Goal: Transaction & Acquisition: Subscribe to service/newsletter

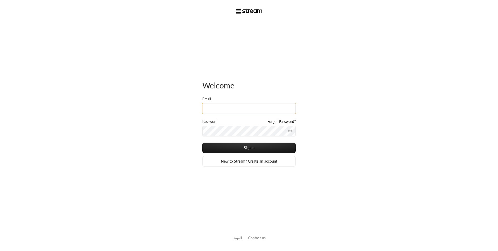
type input "[PERSON_NAME][EMAIL_ADDRESS][DOMAIN_NAME]"
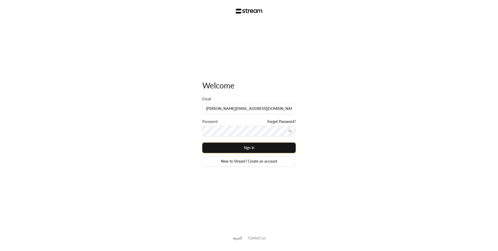
click at [236, 150] on button "Sign in" at bounding box center [248, 148] width 93 height 10
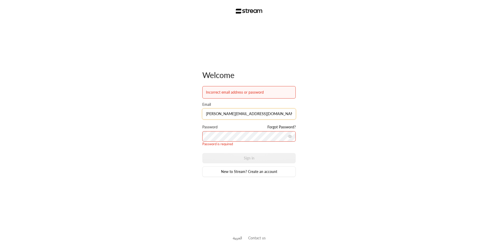
click at [248, 116] on input "[PERSON_NAME][EMAIL_ADDRESS][DOMAIN_NAME]" at bounding box center [248, 114] width 93 height 11
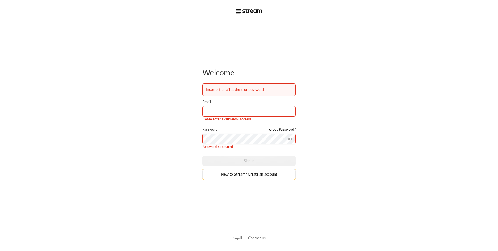
click at [253, 176] on link "New to Stream? Create an account" at bounding box center [248, 174] width 93 height 10
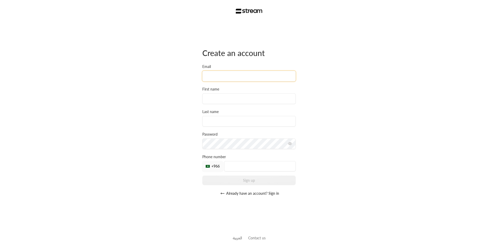
click at [222, 72] on input "Email" at bounding box center [248, 76] width 93 height 11
type input "[PERSON_NAME][EMAIL_ADDRESS][DOMAIN_NAME]"
click at [226, 98] on input at bounding box center [248, 98] width 93 height 11
type input "bader"
click at [229, 122] on input at bounding box center [248, 121] width 93 height 11
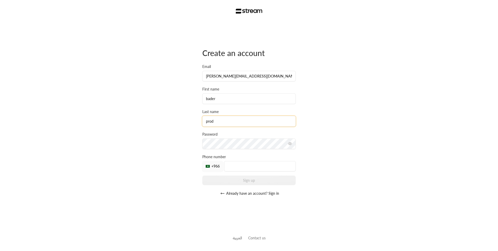
type input "prod"
click at [240, 186] on div "Create an account Email [PERSON_NAME][EMAIL_ADDRESS][DOMAIN_NAME] First name [P…" at bounding box center [248, 123] width 93 height 151
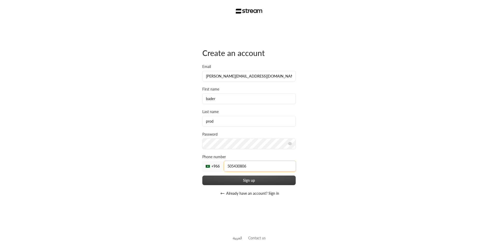
type input "505430806"
click at [255, 177] on button "Sign up" at bounding box center [248, 180] width 93 height 10
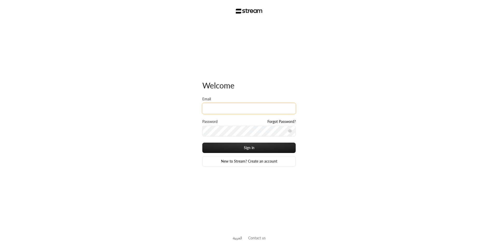
click at [220, 111] on input "Email" at bounding box center [248, 108] width 93 height 11
click at [218, 110] on input "[PERSON_NAME][EMAIL_ADDRESS][DOMAIN_NAME]" at bounding box center [248, 108] width 93 height 11
type input "[PERSON_NAME][EMAIL_ADDRESS][DOMAIN_NAME]"
click at [202, 143] on button "Sign in" at bounding box center [248, 148] width 93 height 10
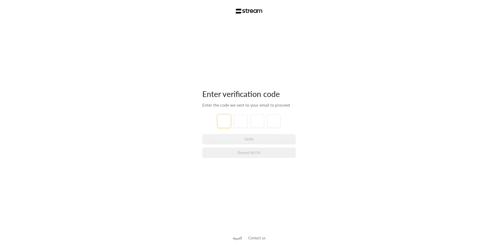
type input "1"
type input "2"
type input "3"
type input "4"
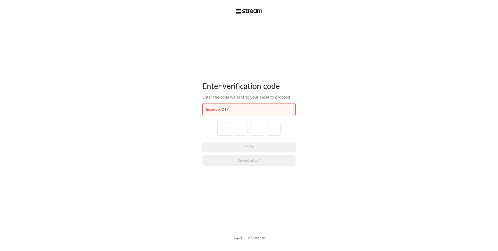
click at [222, 126] on input "tel" at bounding box center [223, 128] width 13 height 13
paste input "5"
type input "5"
type input "6"
type input "7"
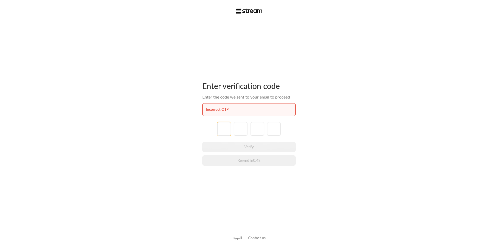
type input "6"
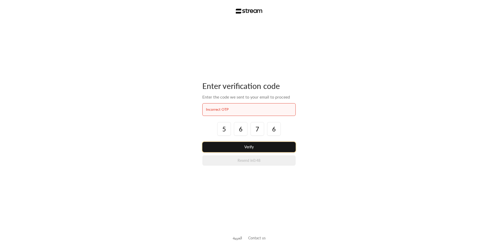
click at [254, 146] on button "Verify" at bounding box center [248, 147] width 93 height 10
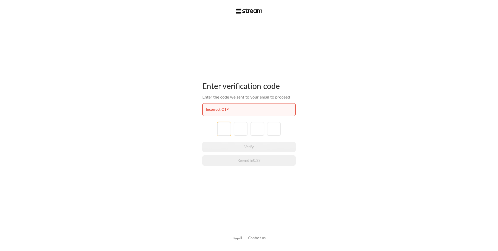
click at [228, 133] on input "tel" at bounding box center [223, 128] width 13 height 13
paste input "9"
type input "9"
type input "2"
type input "3"
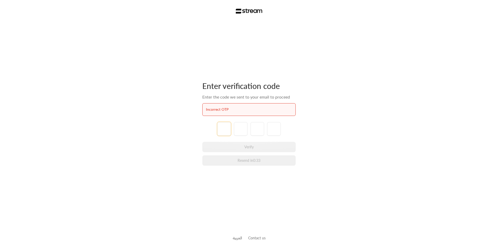
type input "9"
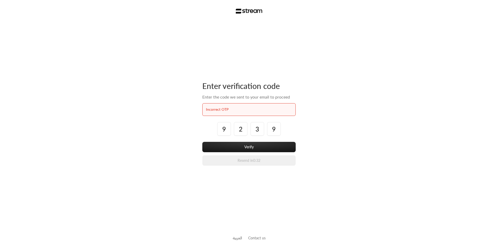
click at [254, 141] on div "Enter verification code Enter the code we sent to your email to proceed Incorre…" at bounding box center [248, 123] width 93 height 85
click at [254, 145] on button "Verify" at bounding box center [248, 147] width 93 height 10
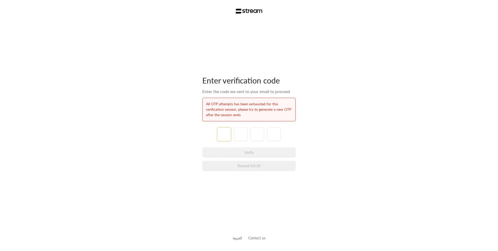
click at [228, 138] on input "tel" at bounding box center [223, 133] width 13 height 13
click at [252, 166] on button "Resend" at bounding box center [248, 166] width 93 height 10
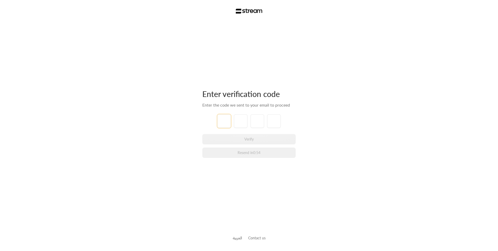
paste input "6"
type input "6"
type input "0"
type input "3"
type input "1"
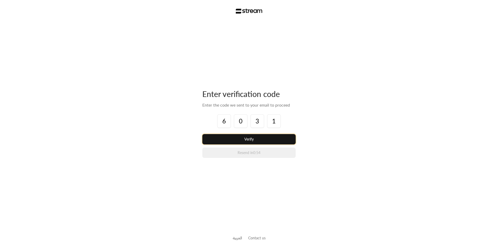
click at [245, 139] on button "Verify" at bounding box center [248, 139] width 93 height 10
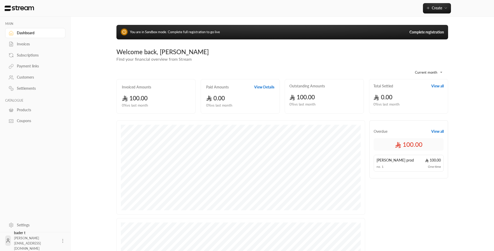
click at [29, 60] on div "Payment links" at bounding box center [35, 65] width 60 height 11
click at [29, 58] on link "Subscriptions" at bounding box center [35, 55] width 60 height 10
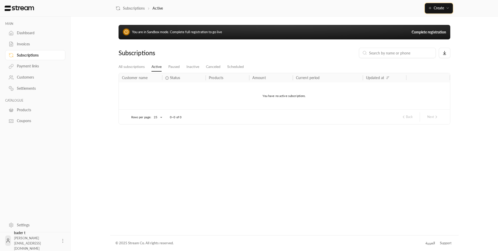
click at [441, 10] on span "Create" at bounding box center [438, 8] width 10 height 4
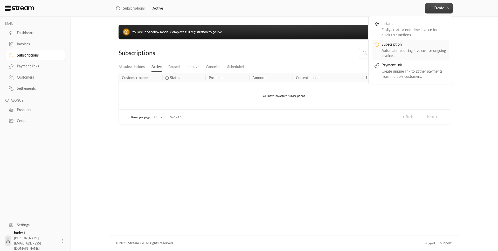
click at [401, 53] on div "Automate recurring invoices for ongoing invoices." at bounding box center [413, 53] width 65 height 10
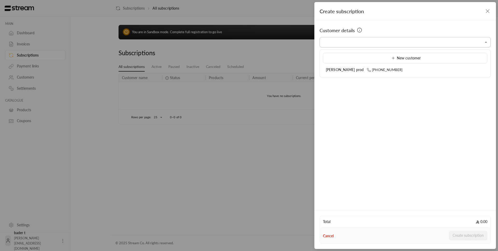
click at [352, 41] on input "Select customer" at bounding box center [404, 42] width 171 height 9
click at [337, 67] on li "[PERSON_NAME] prod [PHONE_NUMBER]" at bounding box center [405, 70] width 164 height 10
type input "**********"
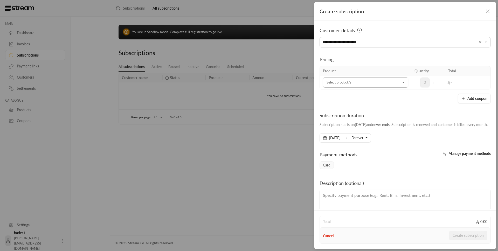
click at [336, 80] on input "Select customer" at bounding box center [365, 82] width 85 height 9
click at [362, 96] on span "+ New product" at bounding box center [364, 98] width 25 height 4
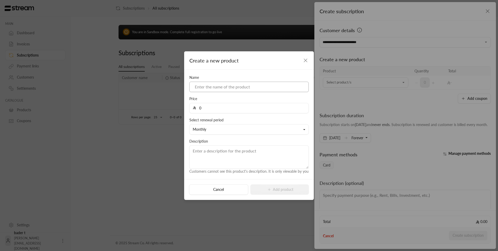
click at [218, 89] on input at bounding box center [248, 87] width 119 height 10
paste input "subscription"
type input "subscriptionProd1"
click at [220, 110] on input "0" at bounding box center [250, 108] width 109 height 10
type input "100"
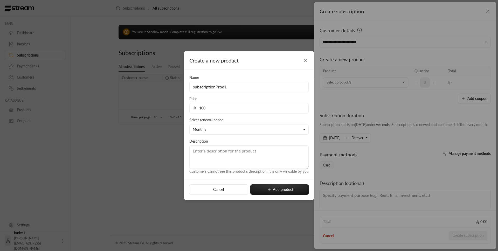
click at [214, 141] on div "Description Customers cannot see this product's description. It is only viewabl…" at bounding box center [249, 156] width 124 height 35
click at [271, 186] on button "Add product" at bounding box center [279, 189] width 59 height 10
type input "0"
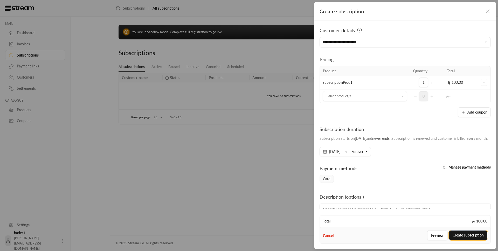
click at [479, 237] on button "Create subscription" at bounding box center [468, 235] width 38 height 10
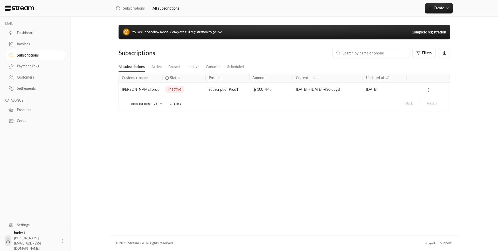
click at [27, 244] on span "[PERSON_NAME][EMAIL_ADDRESS][DOMAIN_NAME]" at bounding box center [27, 243] width 27 height 14
drag, startPoint x: 27, startPoint y: 244, endPoint x: 52, endPoint y: 244, distance: 25.7
click at [52, 244] on div "bader t [EMAIL_ADDRESS][DOMAIN_NAME]" at bounding box center [35, 240] width 60 height 17
copy div "[PERSON_NAME][EMAIL_ADDRESS][DOMAIN_NAME]"
